Goal: Task Accomplishment & Management: Manage account settings

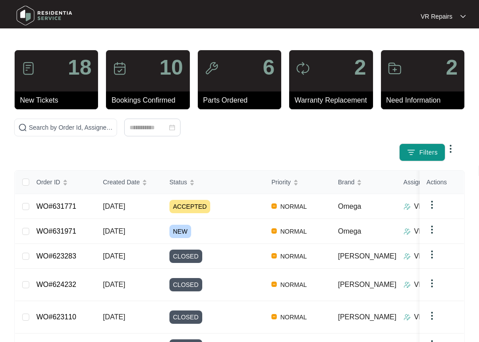
scroll to position [29, 0]
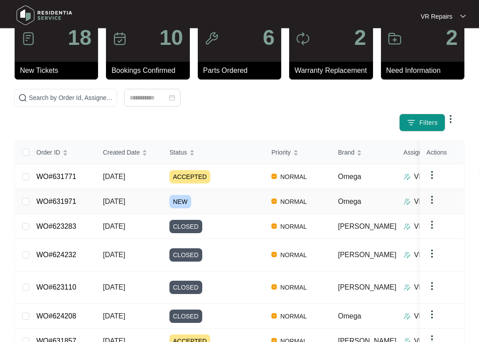
click at [65, 201] on link "WO#631971" at bounding box center [56, 202] width 40 height 8
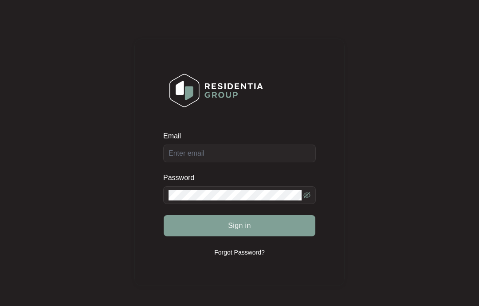
click at [273, 228] on button "Sign in" at bounding box center [240, 225] width 152 height 21
click at [278, 223] on button "Sign in" at bounding box center [240, 225] width 152 height 21
click at [256, 154] on input "Email" at bounding box center [239, 154] width 153 height 18
type input "[EMAIL_ADDRESS][DOMAIN_NAME]"
click at [284, 231] on button "Sign in" at bounding box center [240, 225] width 152 height 21
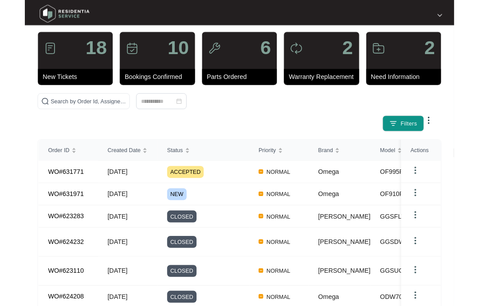
scroll to position [48, 0]
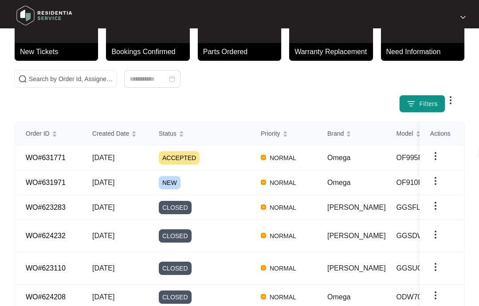
click at [54, 181] on link "WO#631971" at bounding box center [46, 183] width 40 height 8
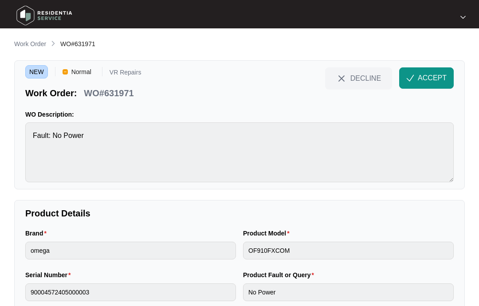
click at [432, 79] on span "ACCEPT" at bounding box center [432, 78] width 29 height 11
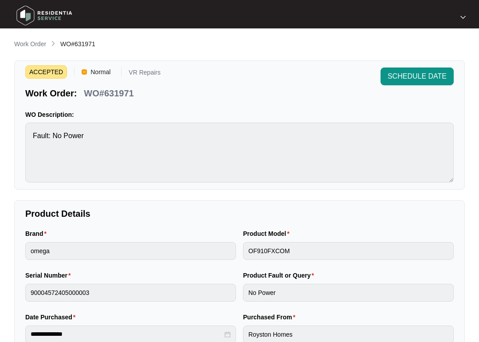
click at [32, 45] on p "Work Order" at bounding box center [30, 44] width 32 height 9
